Goal: Task Accomplishment & Management: Use online tool/utility

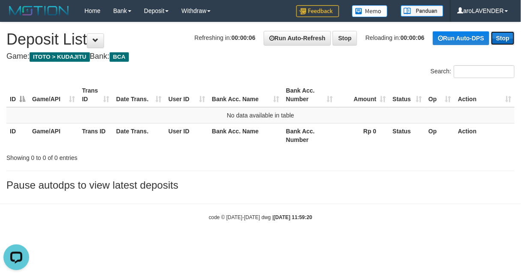
click at [505, 40] on link "Stop" at bounding box center [503, 38] width 24 height 14
click at [403, 39] on strong "00:00:04" at bounding box center [413, 37] width 24 height 7
click at [343, 40] on link "Stop" at bounding box center [345, 38] width 24 height 15
